Goal: Information Seeking & Learning: Learn about a topic

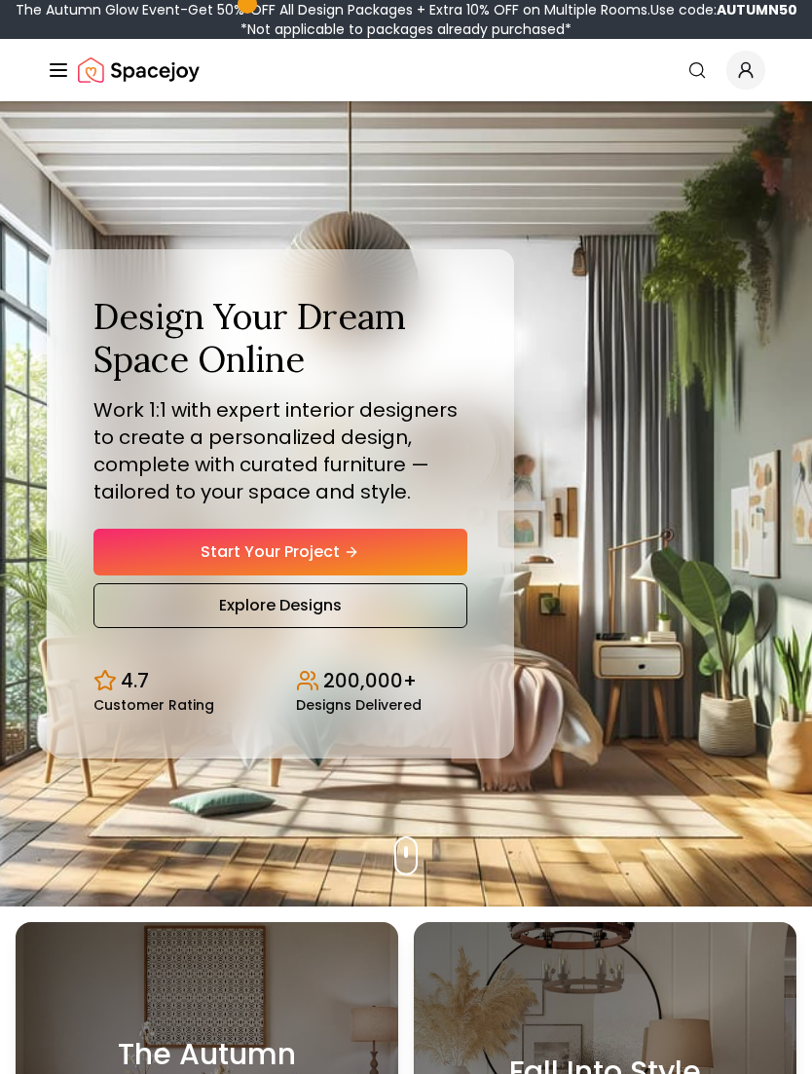
click at [57, 60] on icon "Global" at bounding box center [58, 69] width 23 height 23
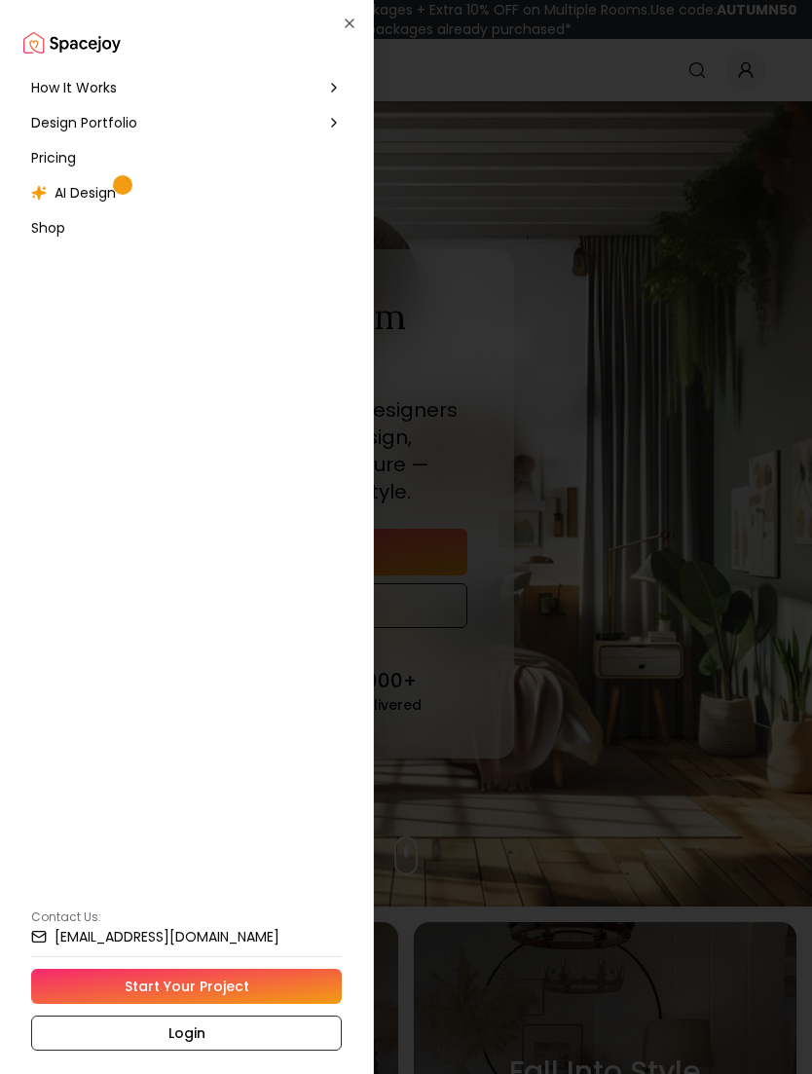
click at [44, 82] on span "How It Works" at bounding box center [74, 87] width 86 height 19
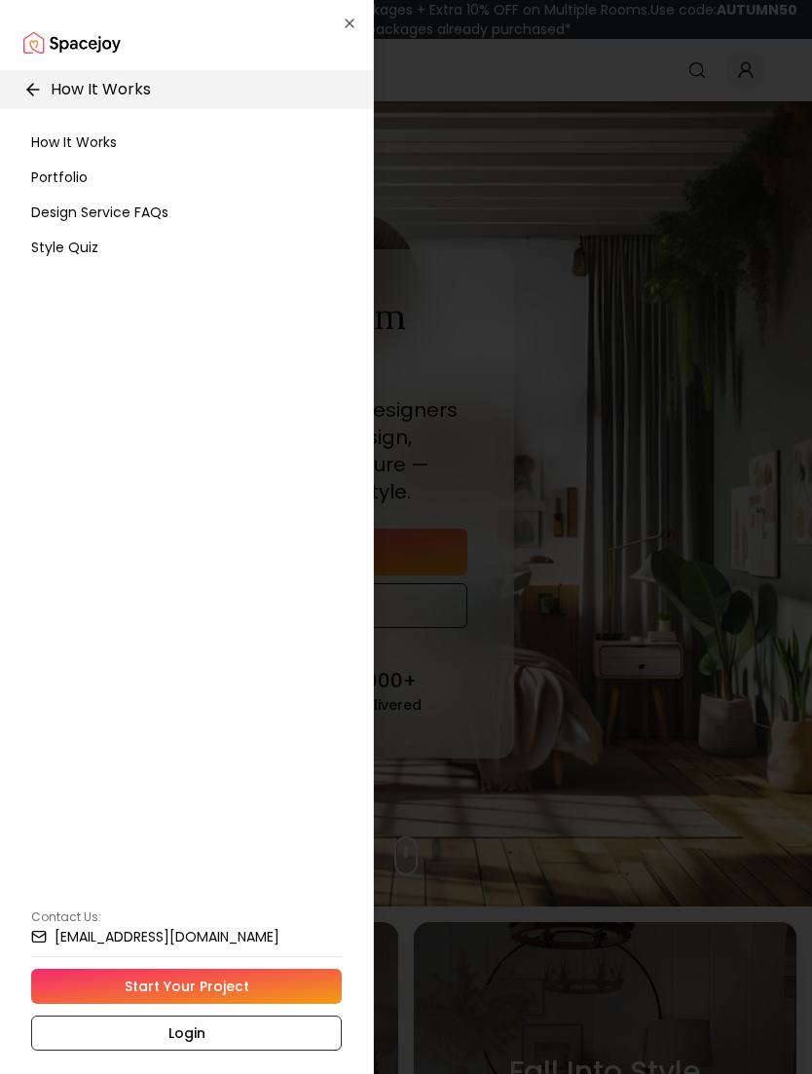
click at [37, 139] on span "How It Works" at bounding box center [74, 141] width 86 height 19
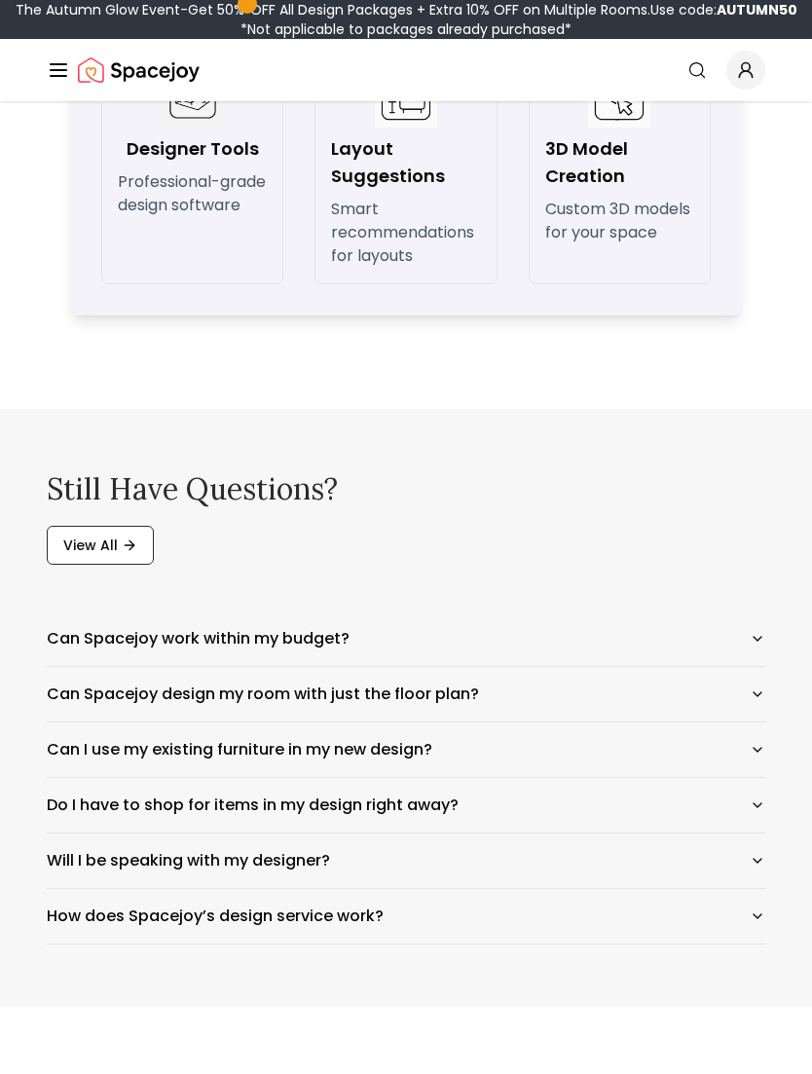
scroll to position [3057, 0]
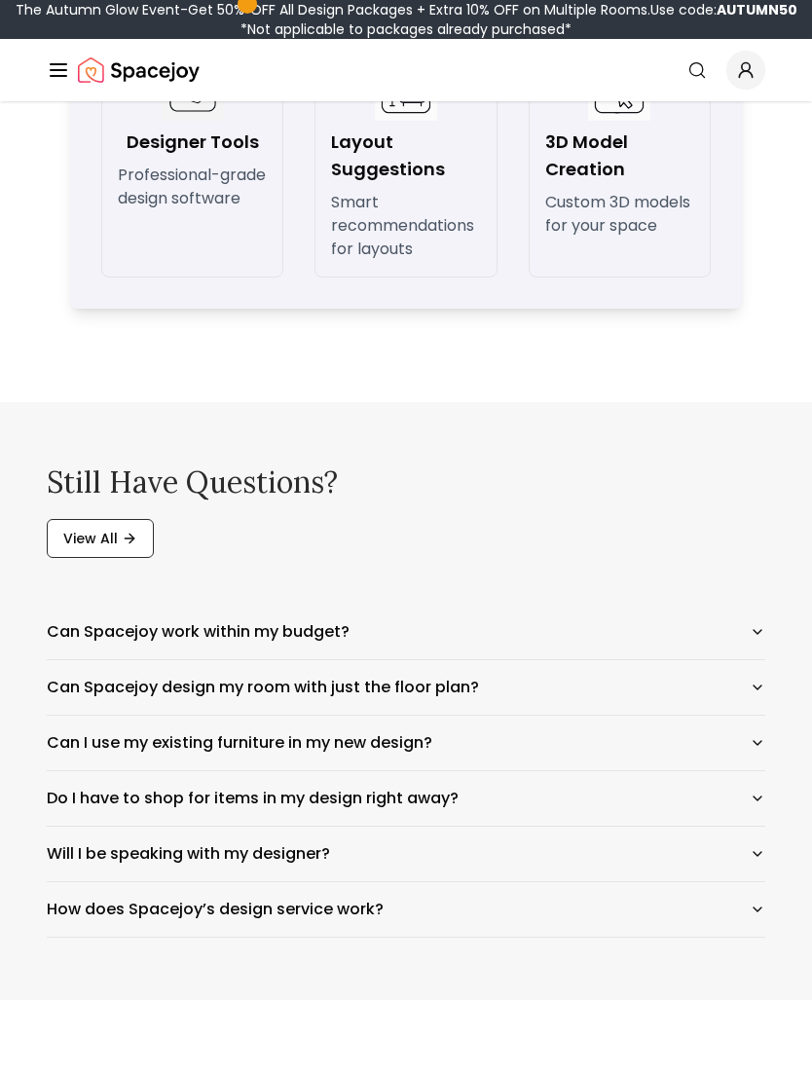
click at [80, 623] on button "Can Spacejoy work within my budget?" at bounding box center [406, 631] width 718 height 55
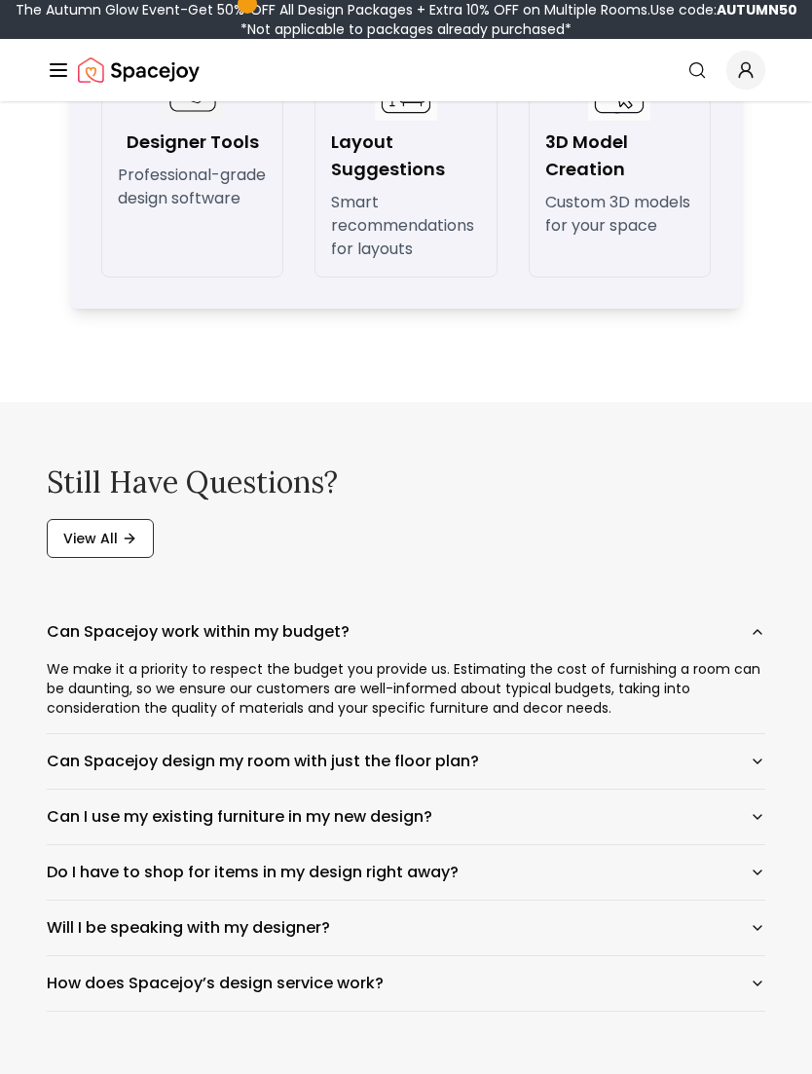
click at [79, 609] on button "Can Spacejoy work within my budget?" at bounding box center [406, 631] width 718 height 55
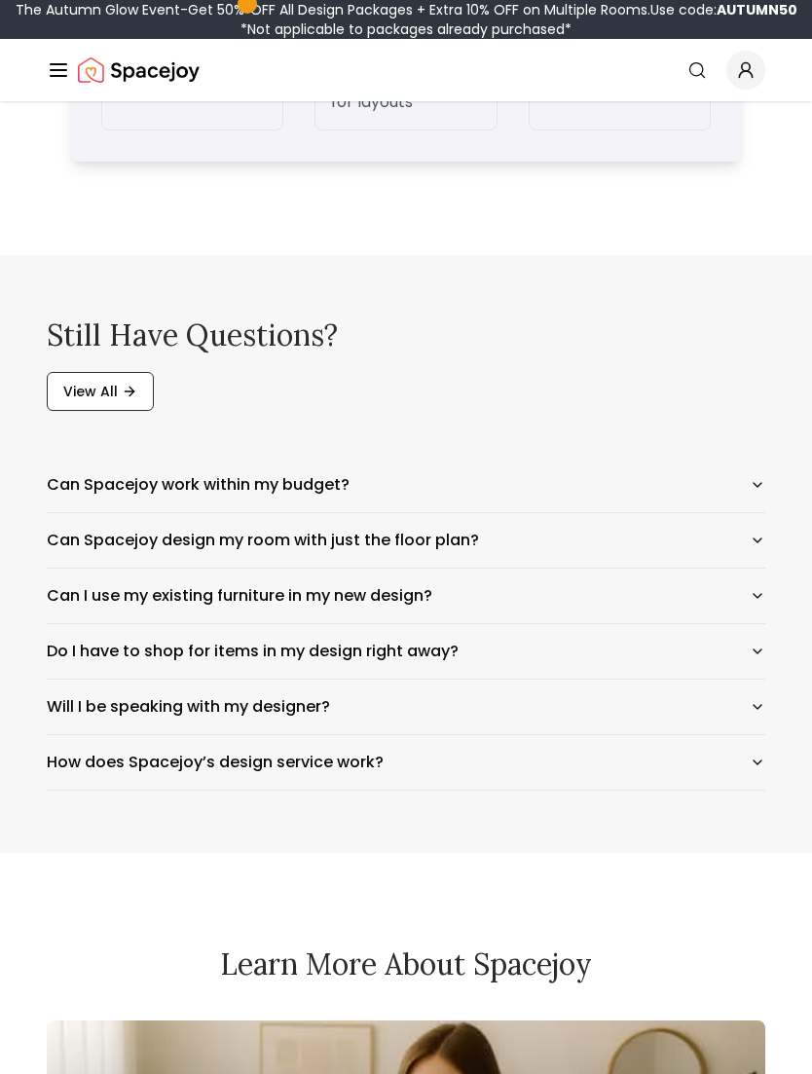
scroll to position [3204, 0]
click at [84, 537] on button "Can Spacejoy design my room with just the floor plan?" at bounding box center [406, 540] width 718 height 55
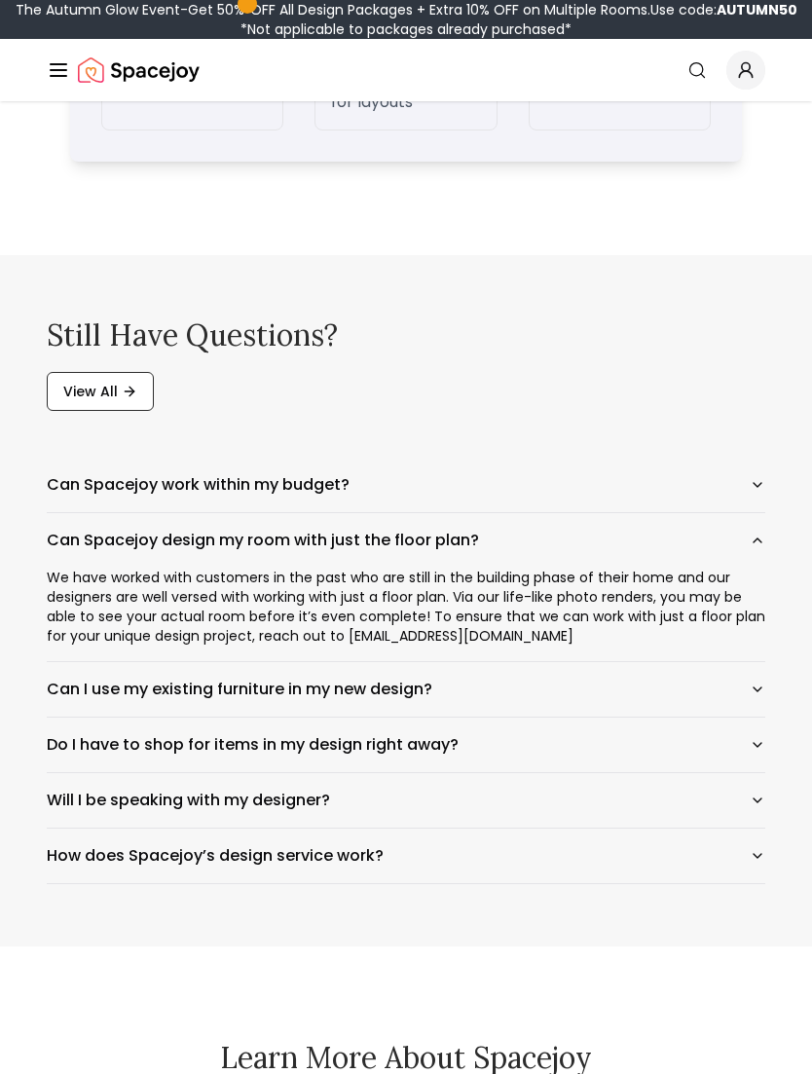
click at [83, 535] on button "Can Spacejoy design my room with just the floor plan?" at bounding box center [406, 540] width 718 height 55
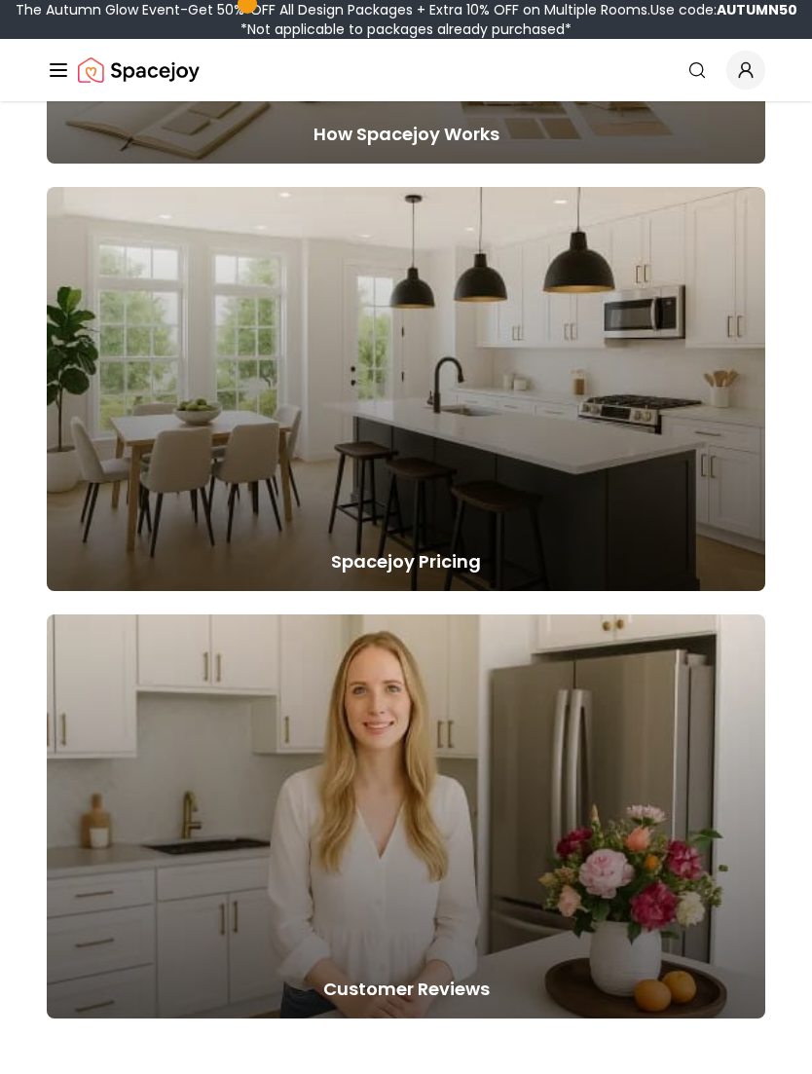
scroll to position [4464, 0]
click at [94, 456] on div at bounding box center [406, 389] width 718 height 404
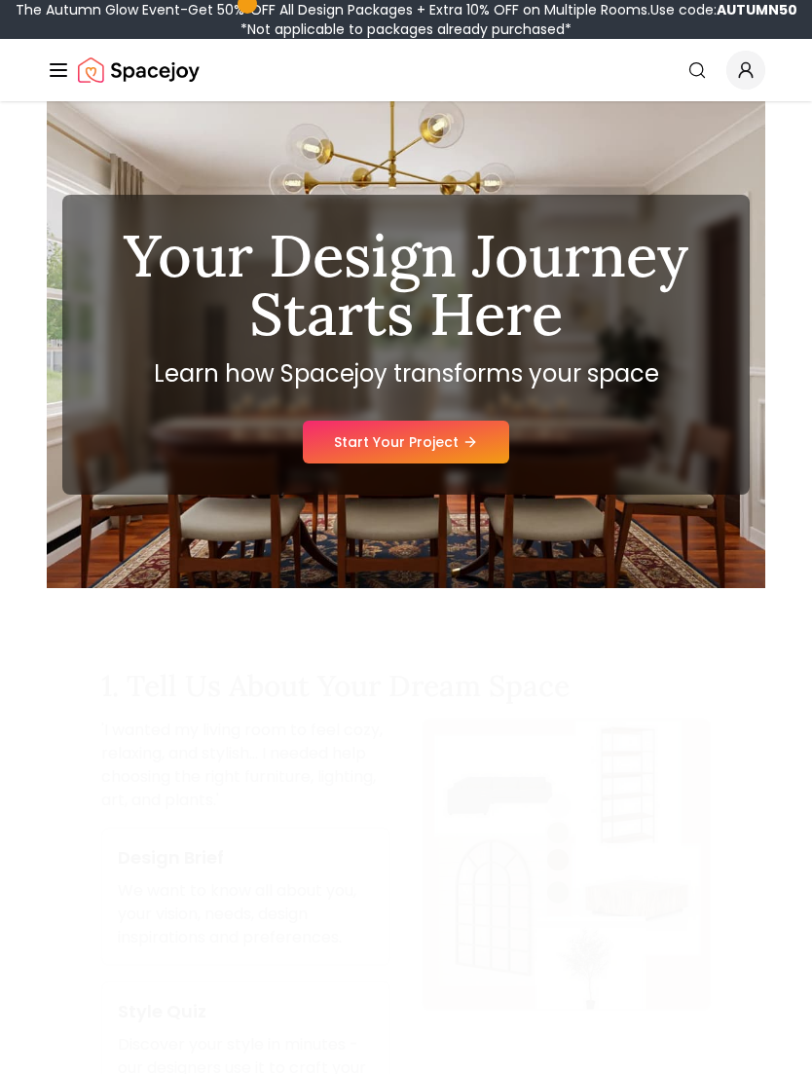
scroll to position [4464, 0]
